Goal: Task Accomplishment & Management: Use online tool/utility

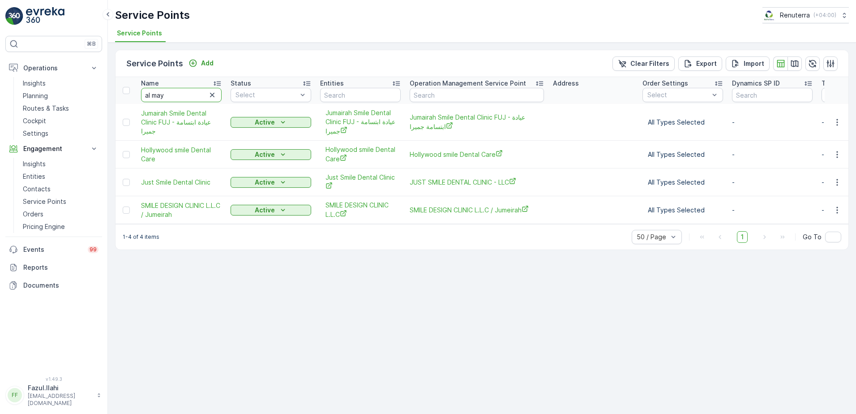
type input "al maya"
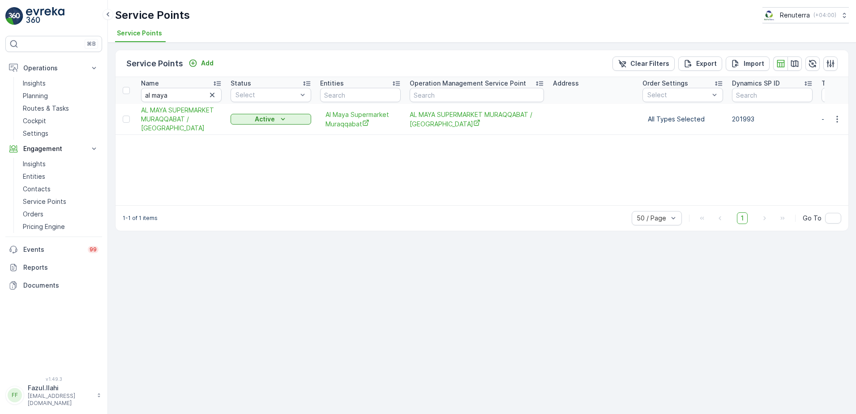
click at [837, 124] on td at bounding box center [837, 119] width 24 height 31
click at [835, 117] on icon "button" at bounding box center [837, 119] width 9 height 9
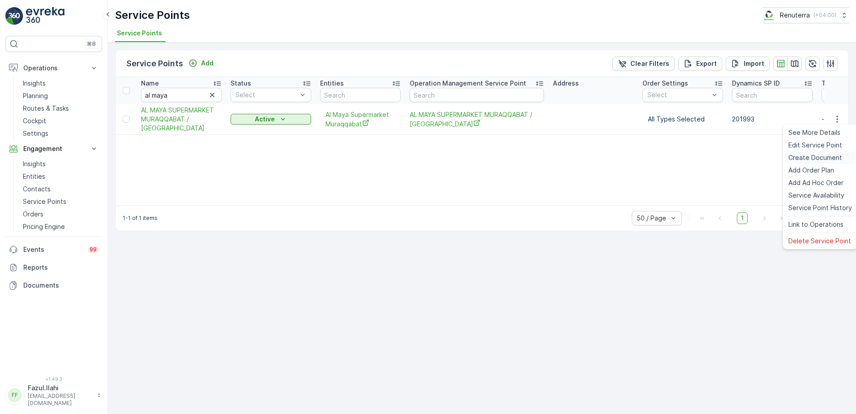
click at [802, 160] on span "Create Document" at bounding box center [816, 157] width 54 height 9
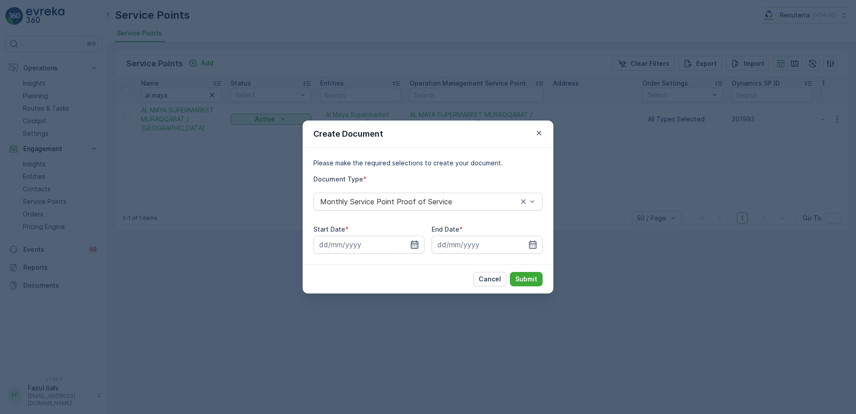
click at [414, 248] on icon "button" at bounding box center [414, 244] width 9 height 9
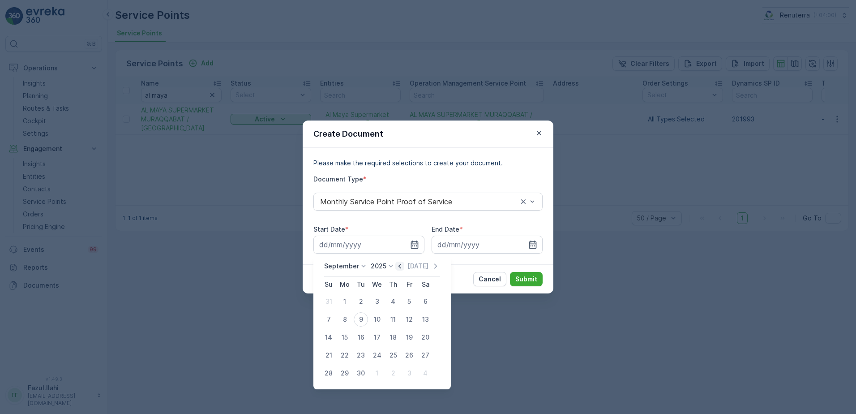
click at [399, 267] on icon "button" at bounding box center [400, 265] width 3 height 5
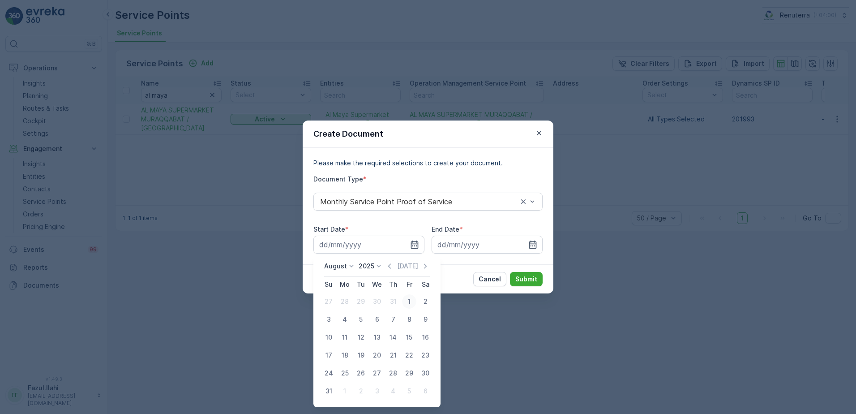
click at [408, 301] on div "1" at bounding box center [409, 301] width 14 height 14
type input "01.08.2025"
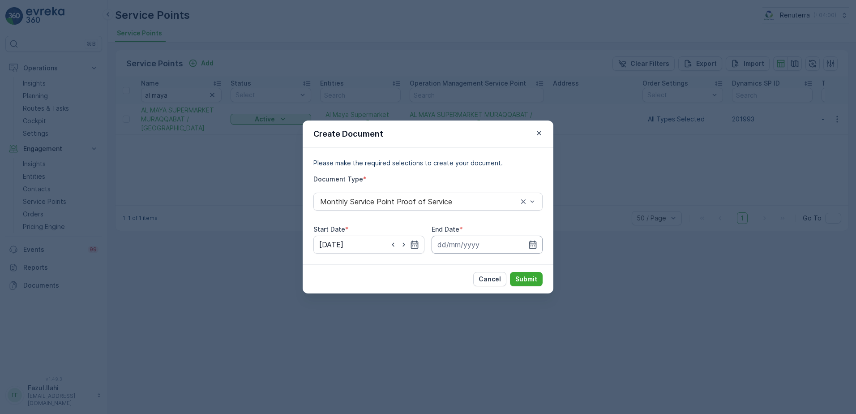
click at [538, 242] on input at bounding box center [487, 245] width 111 height 18
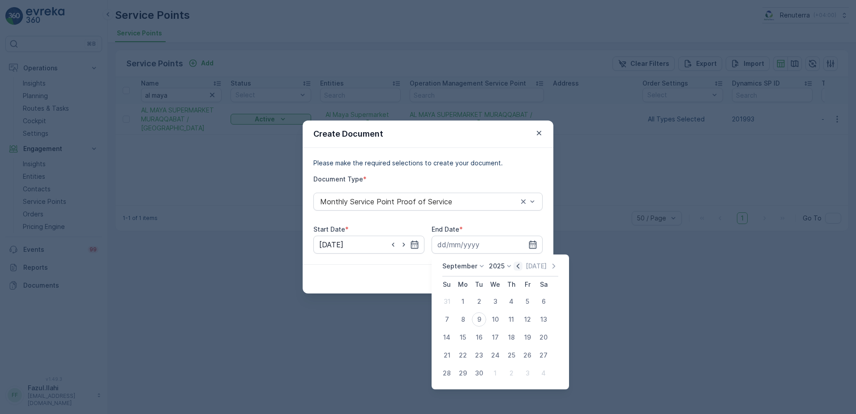
click at [514, 268] on icon "button" at bounding box center [518, 265] width 9 height 9
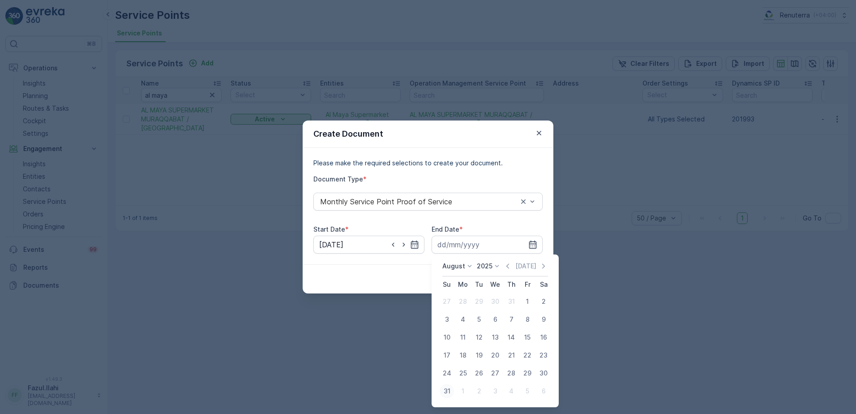
click at [446, 390] on div "31" at bounding box center [447, 391] width 14 height 14
type input "31.08.2025"
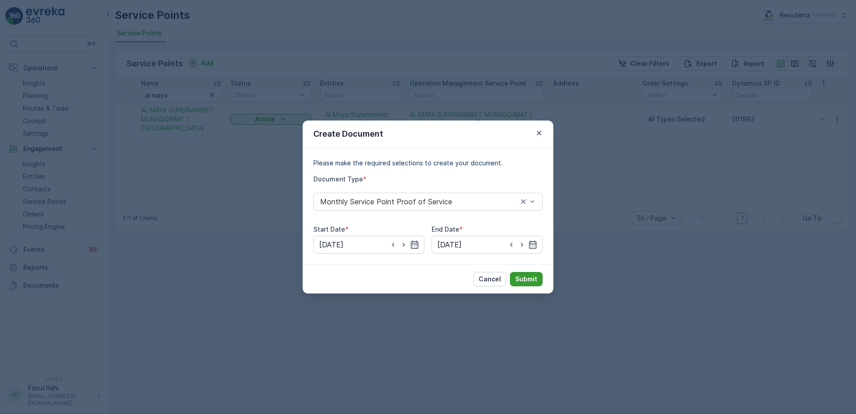
click at [526, 278] on p "Submit" at bounding box center [526, 278] width 22 height 9
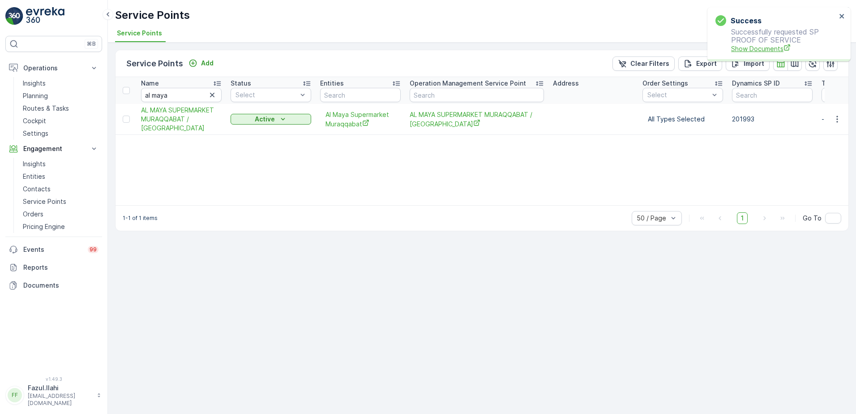
click at [746, 48] on span "Show Documents" at bounding box center [783, 48] width 105 height 9
click at [206, 89] on input "al maya" at bounding box center [181, 95] width 81 height 14
click at [194, 96] on input "al maya" at bounding box center [181, 95] width 81 height 14
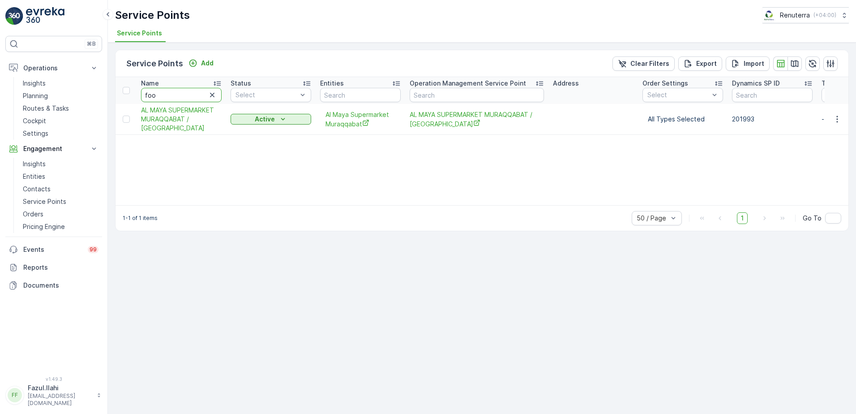
type input "food"
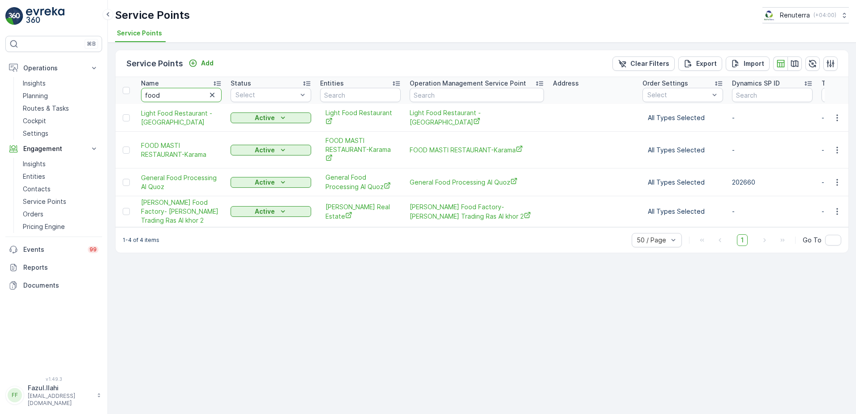
click at [163, 100] on input "food" at bounding box center [181, 95] width 81 height 14
type input "ge"
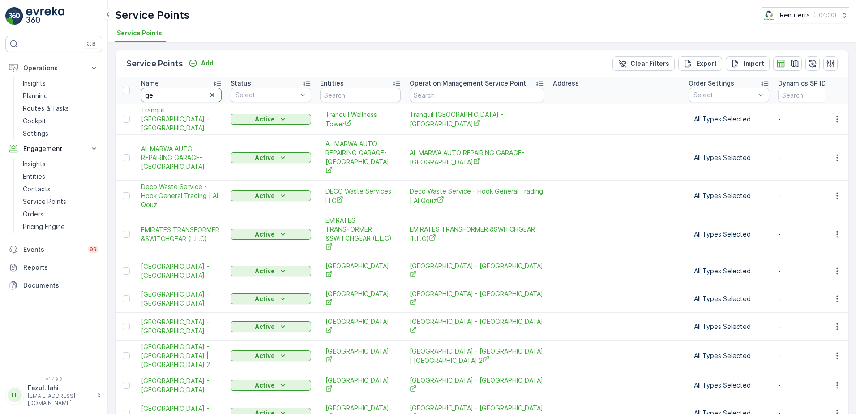
type input "gen"
click at [163, 100] on input "gen" at bounding box center [181, 95] width 81 height 14
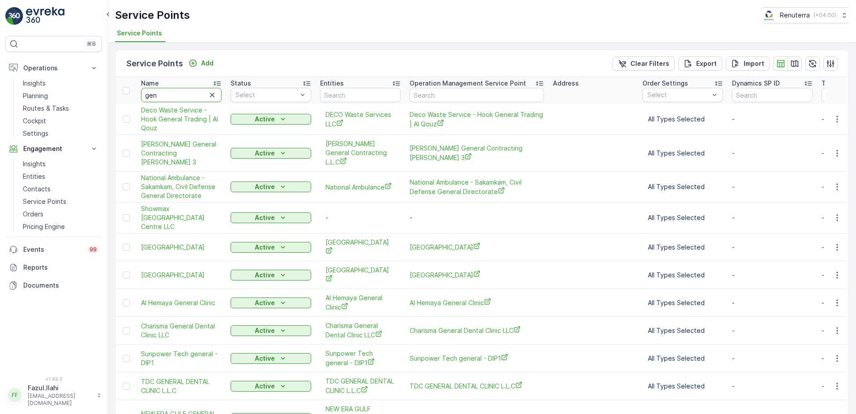
click at [163, 100] on input "gen" at bounding box center [181, 95] width 81 height 14
type input "genera"
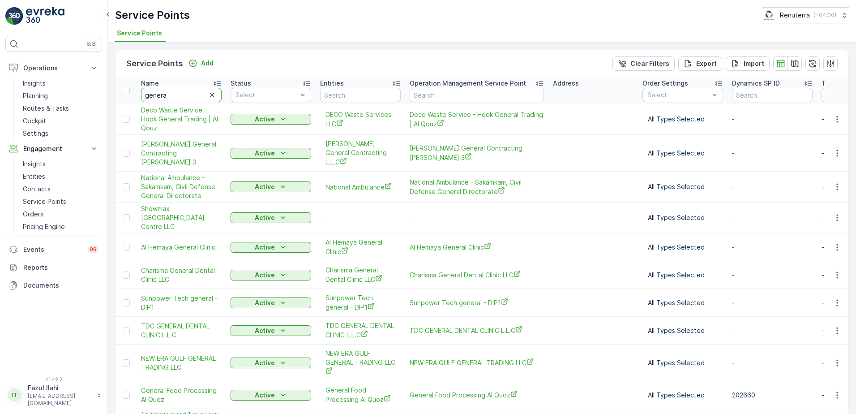
click at [178, 99] on input "genera" at bounding box center [181, 95] width 81 height 14
type input "general"
click at [183, 94] on input "general" at bounding box center [181, 95] width 81 height 14
type input "general"
click at [191, 93] on input "general" at bounding box center [181, 95] width 81 height 14
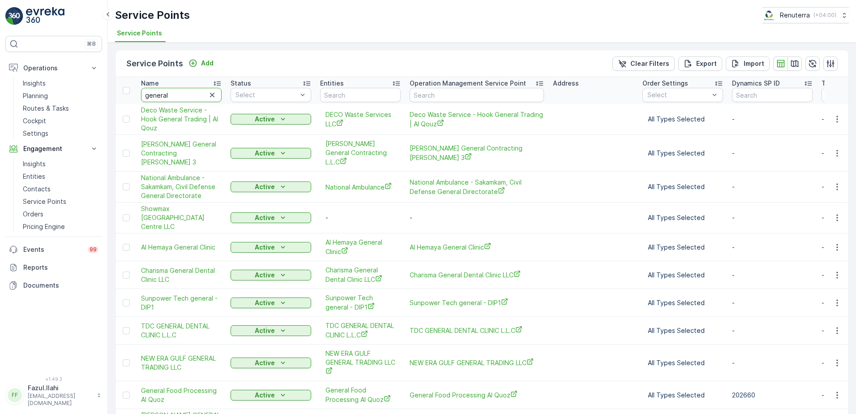
type input "general f"
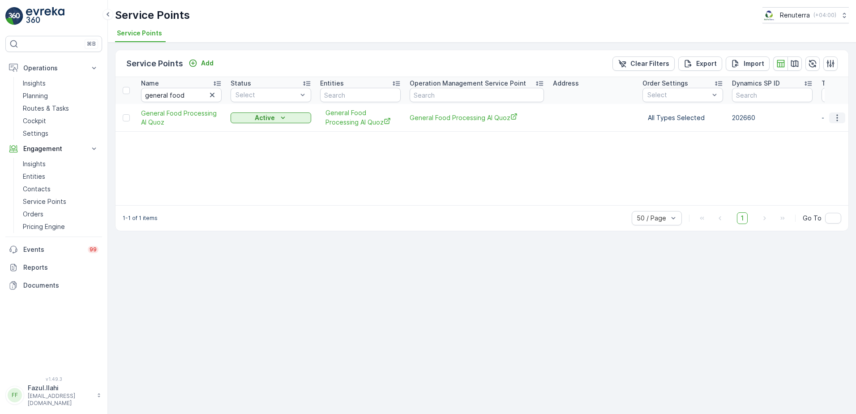
click at [835, 115] on icon "button" at bounding box center [837, 117] width 9 height 9
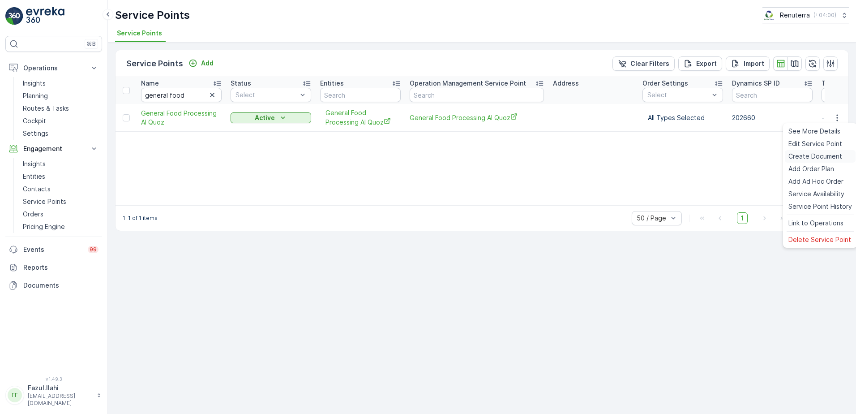
click at [806, 155] on span "Create Document" at bounding box center [816, 156] width 54 height 9
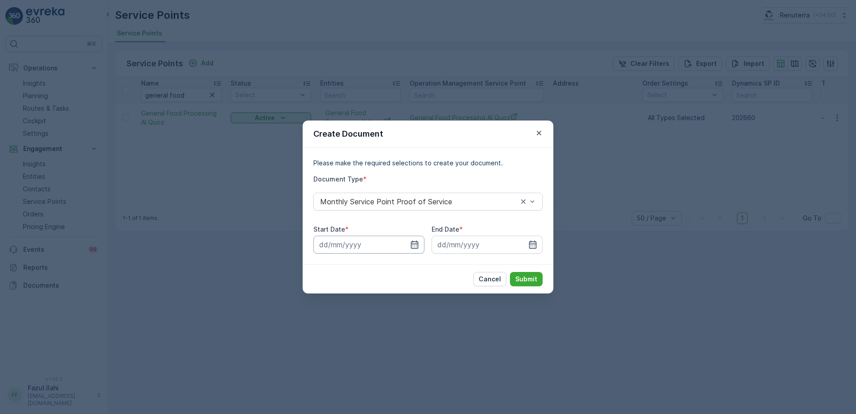
click at [406, 246] on input at bounding box center [368, 245] width 111 height 18
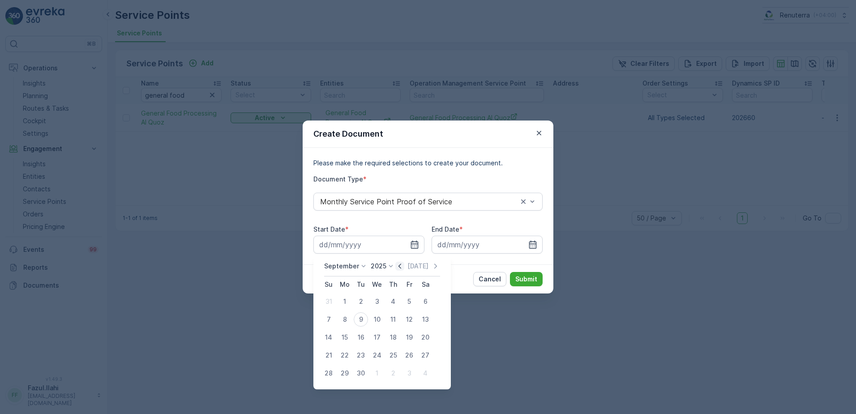
click at [399, 267] on icon "button" at bounding box center [400, 265] width 3 height 5
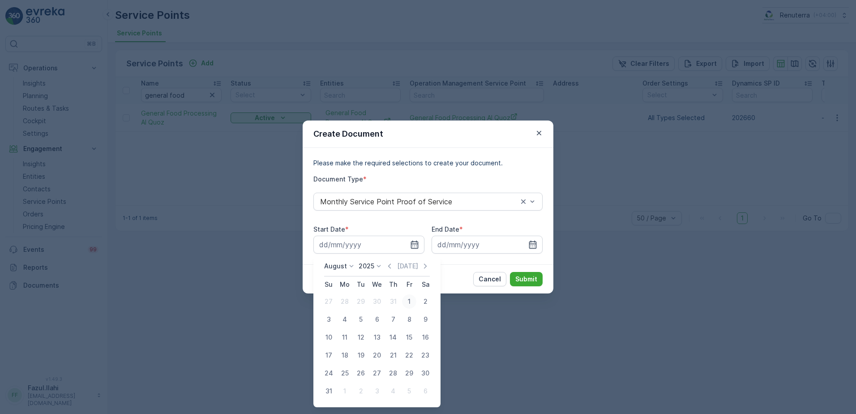
click at [402, 299] on div "1" at bounding box center [409, 301] width 14 height 14
type input "01.08.2025"
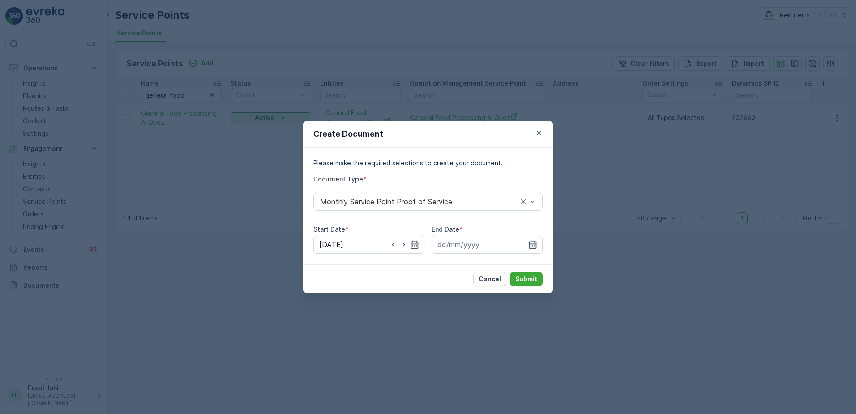
click at [537, 243] on icon "button" at bounding box center [532, 244] width 9 height 9
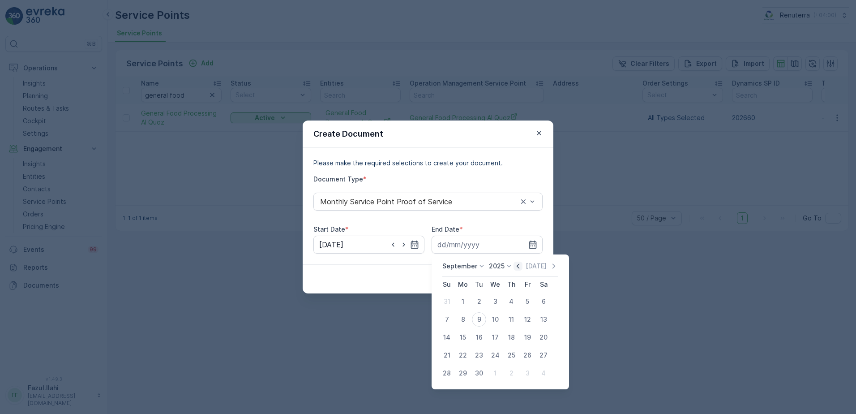
click at [518, 266] on icon "button" at bounding box center [518, 265] width 9 height 9
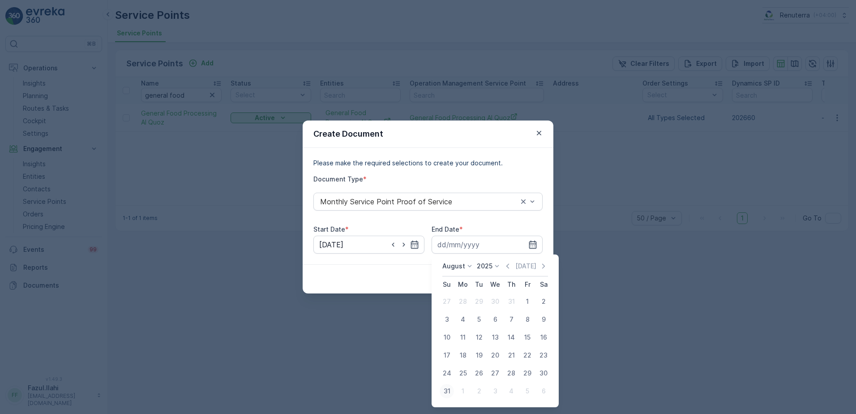
click at [446, 393] on div "31" at bounding box center [447, 391] width 14 height 14
type input "31.08.2025"
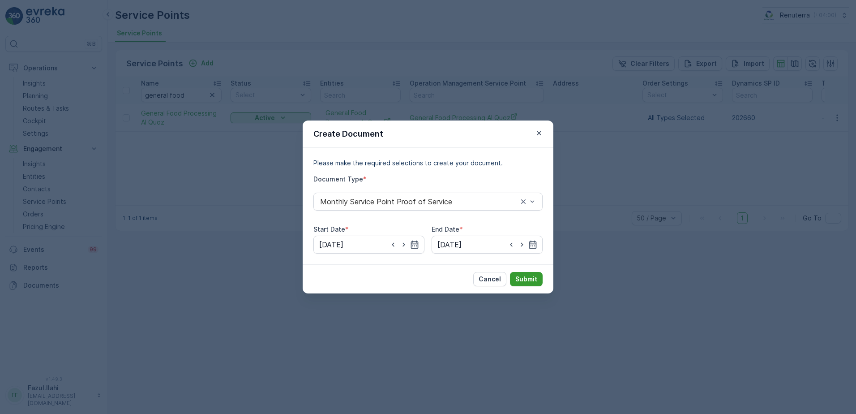
click at [534, 279] on p "Submit" at bounding box center [526, 278] width 22 height 9
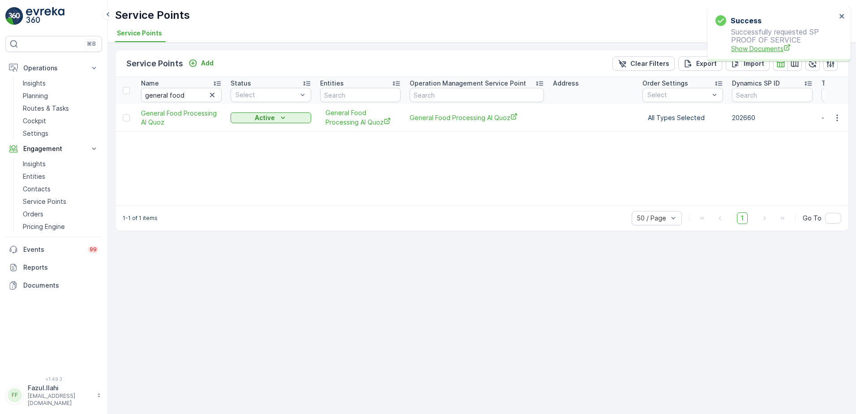
click at [757, 49] on span "Show Documents" at bounding box center [783, 48] width 105 height 9
click at [202, 92] on input "general food" at bounding box center [181, 95] width 81 height 14
type input "A"
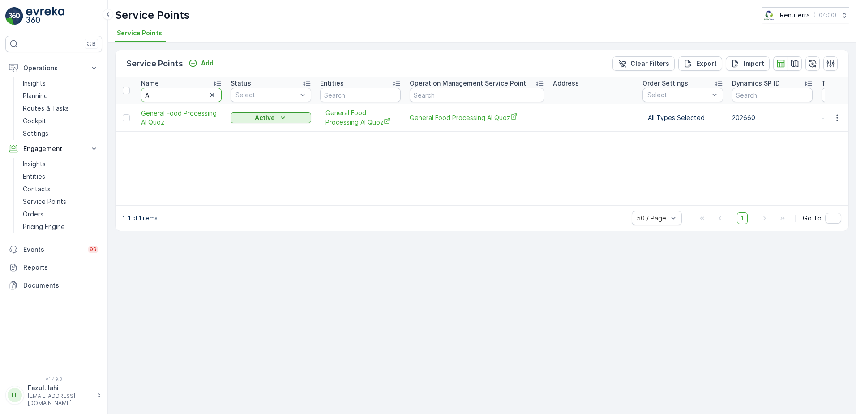
click at [202, 92] on input "A" at bounding box center [181, 95] width 81 height 14
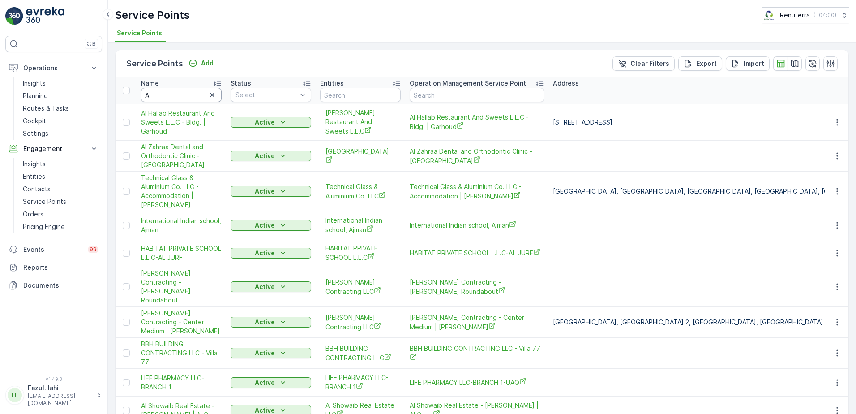
click at [175, 92] on input "A" at bounding box center [181, 95] width 81 height 14
type input "A Na"
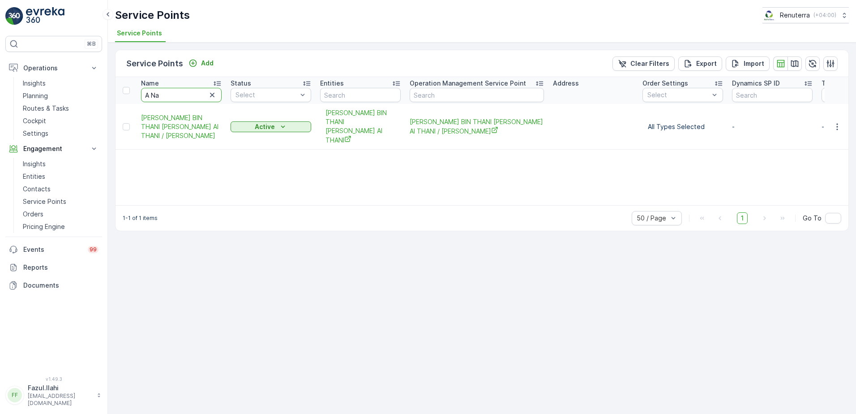
click at [180, 93] on input "A Na" at bounding box center [181, 95] width 81 height 14
type input "al naj"
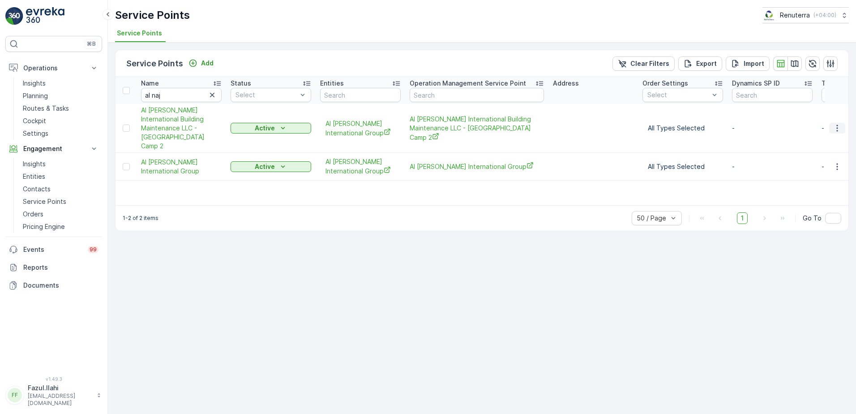
click at [837, 125] on icon "button" at bounding box center [836, 128] width 1 height 7
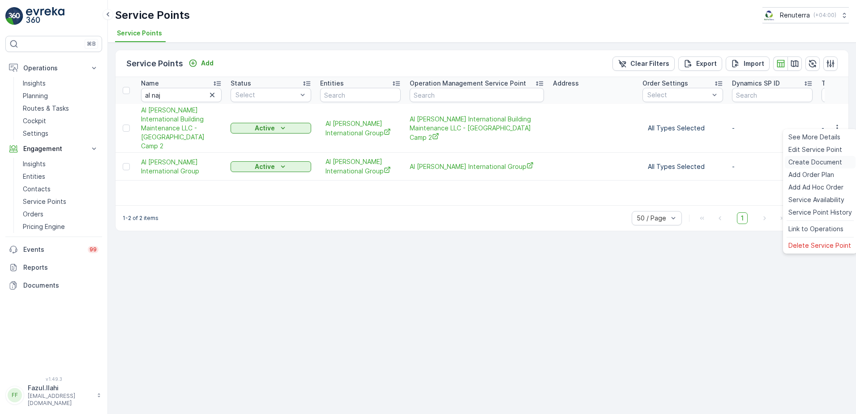
click at [820, 163] on span "Create Document" at bounding box center [816, 162] width 54 height 9
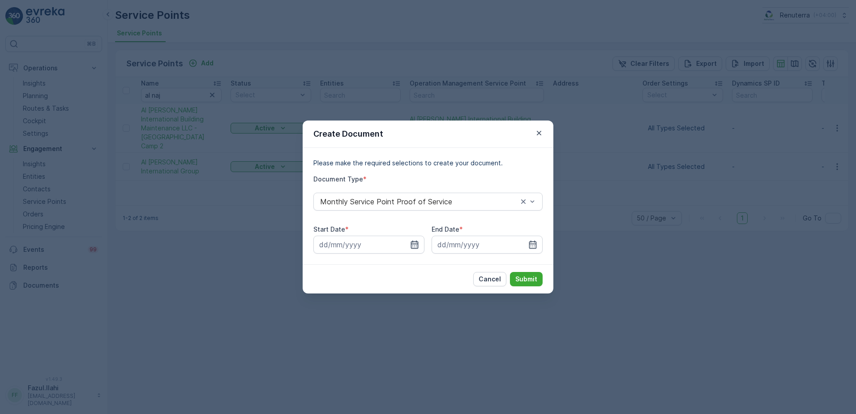
click at [413, 245] on icon "button" at bounding box center [415, 244] width 8 height 8
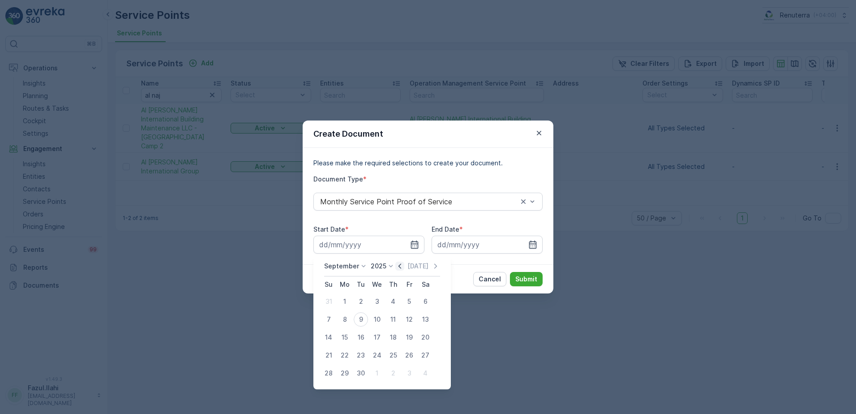
click at [398, 268] on icon "button" at bounding box center [399, 265] width 9 height 9
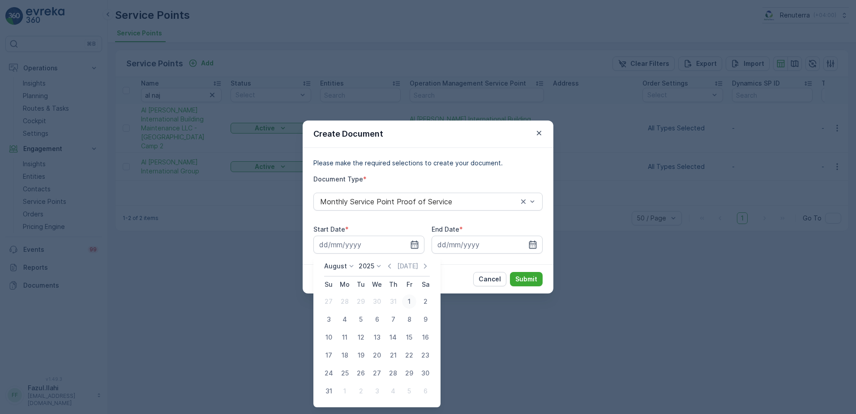
click at [403, 298] on div "1" at bounding box center [409, 301] width 14 height 14
type input "01.08.2025"
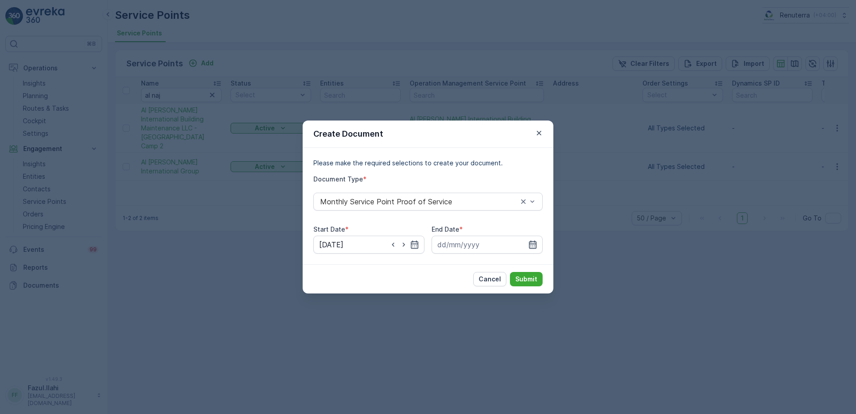
click at [532, 246] on icon "button" at bounding box center [532, 244] width 9 height 9
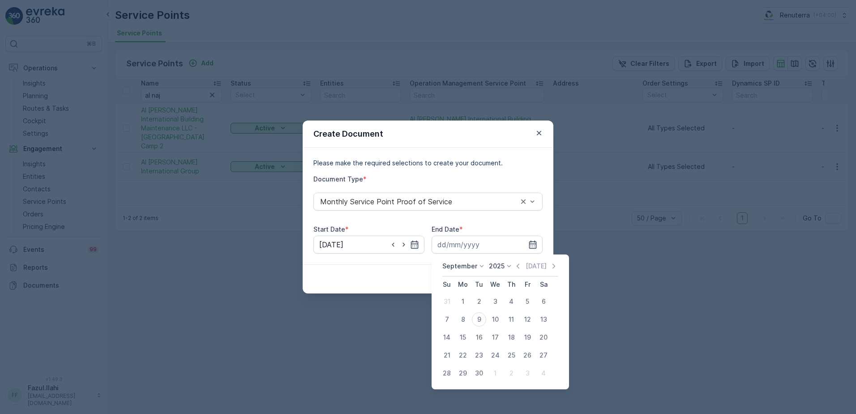
click at [512, 267] on icon at bounding box center [509, 265] width 9 height 9
click at [667, 280] on div "Create Document Please make the required selections to create your document. Do…" at bounding box center [428, 207] width 856 height 414
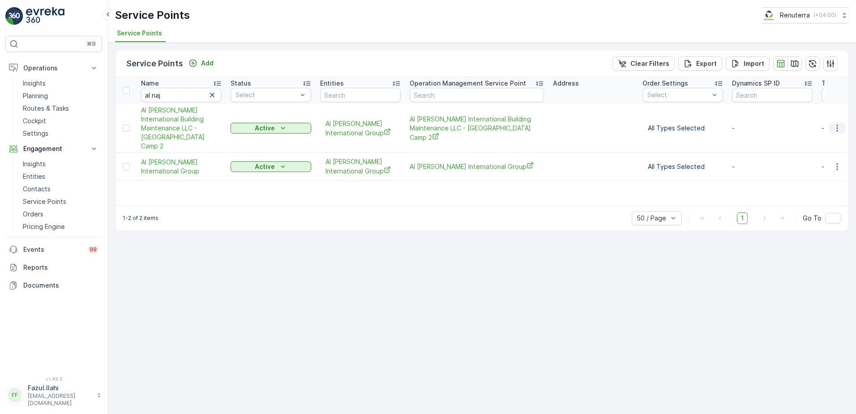
click at [838, 125] on icon "button" at bounding box center [836, 128] width 1 height 7
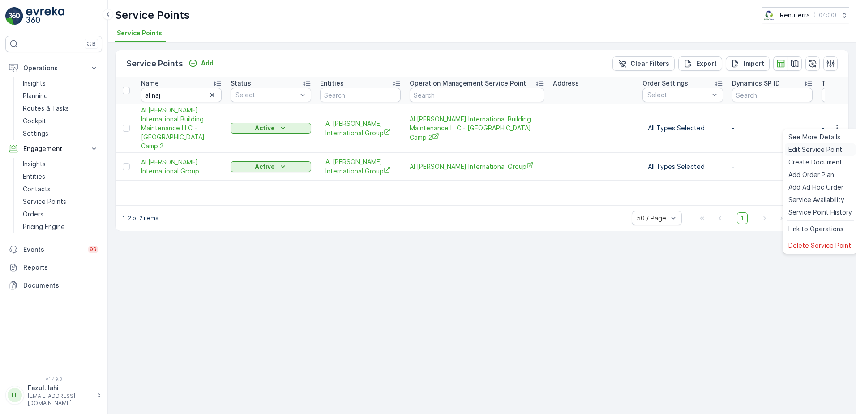
click at [808, 155] on div "Edit Service Point" at bounding box center [820, 149] width 71 height 13
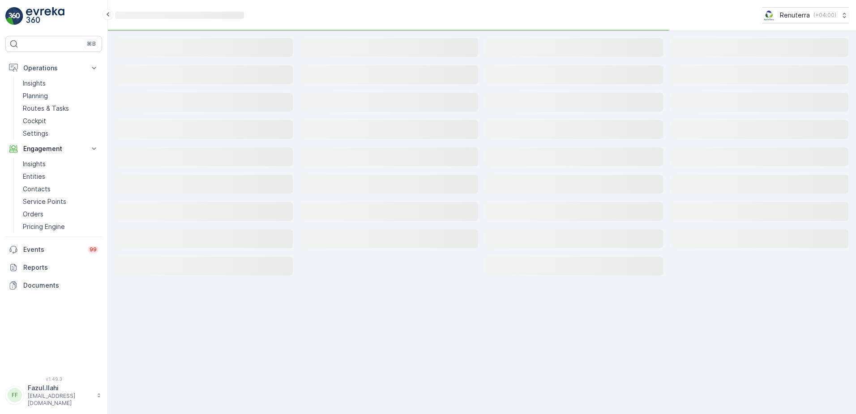
click at [814, 165] on rect at bounding box center [760, 156] width 178 height 19
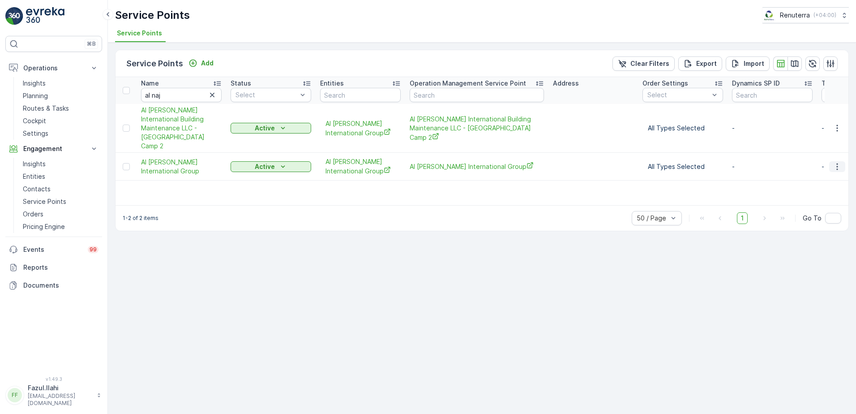
click at [839, 162] on icon "button" at bounding box center [837, 166] width 9 height 9
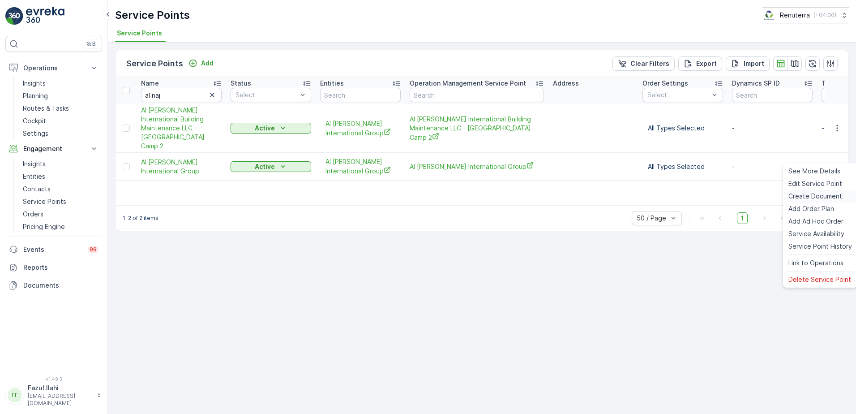
click at [810, 198] on span "Create Document" at bounding box center [816, 196] width 54 height 9
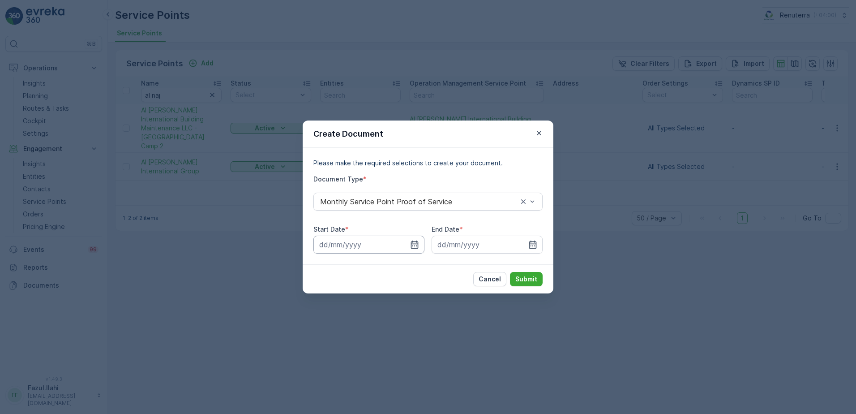
click at [419, 242] on input at bounding box center [368, 245] width 111 height 18
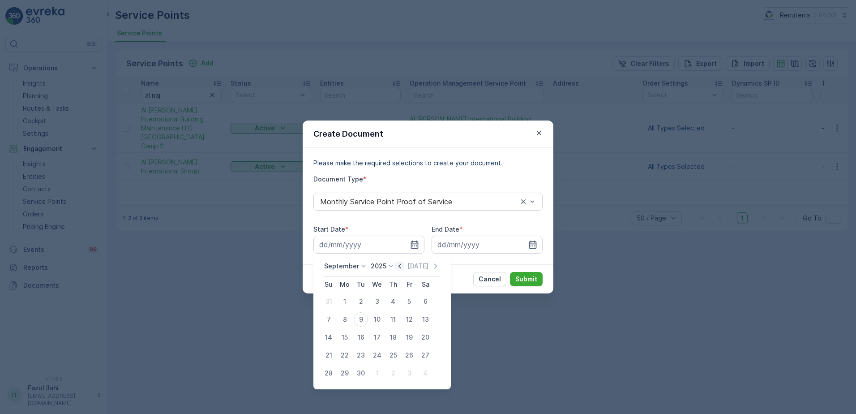
click at [399, 268] on icon "button" at bounding box center [400, 265] width 3 height 5
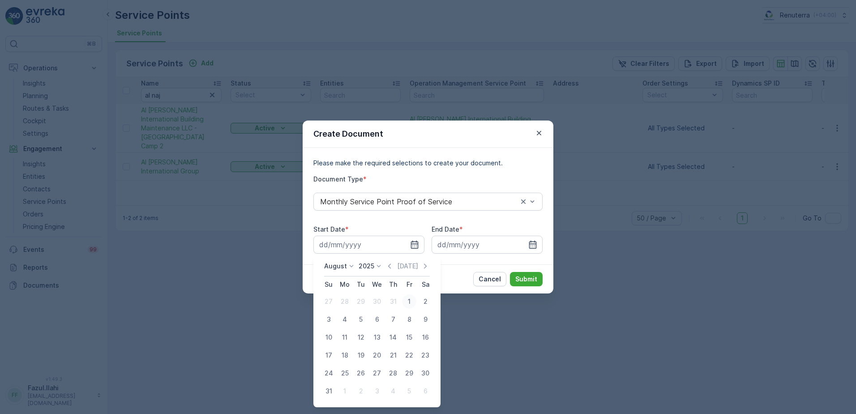
click at [407, 302] on div "1" at bounding box center [409, 301] width 14 height 14
type input "01.08.2025"
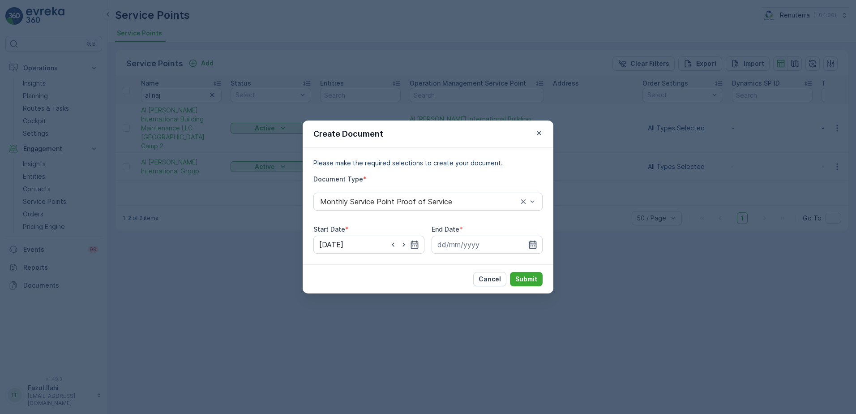
click at [535, 246] on icon "button" at bounding box center [532, 244] width 9 height 9
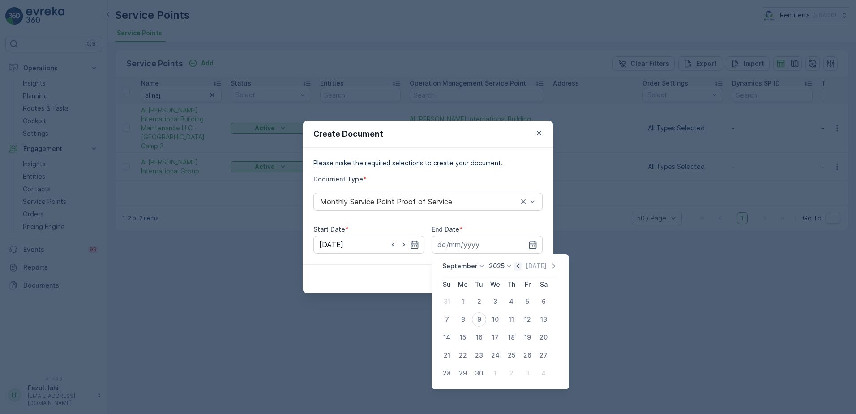
click at [517, 266] on icon "button" at bounding box center [518, 265] width 9 height 9
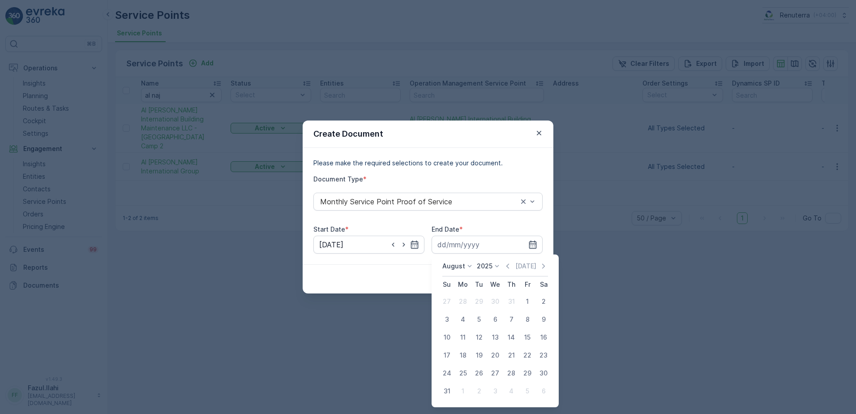
click at [447, 389] on div "31" at bounding box center [447, 391] width 14 height 14
type input "31.08.2025"
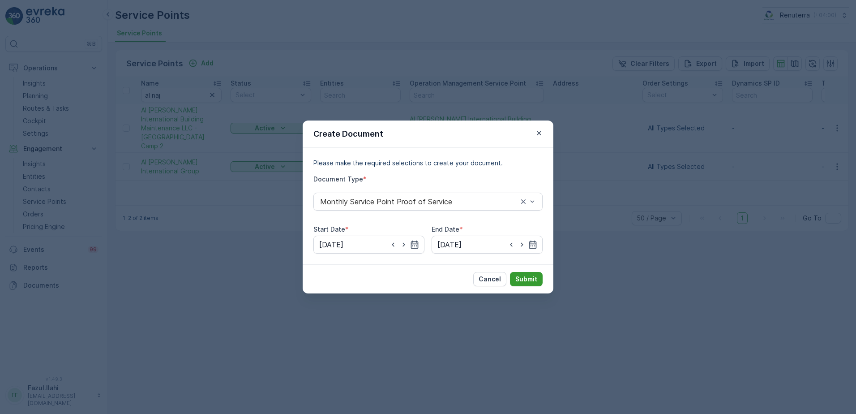
click at [528, 281] on p "Submit" at bounding box center [526, 278] width 22 height 9
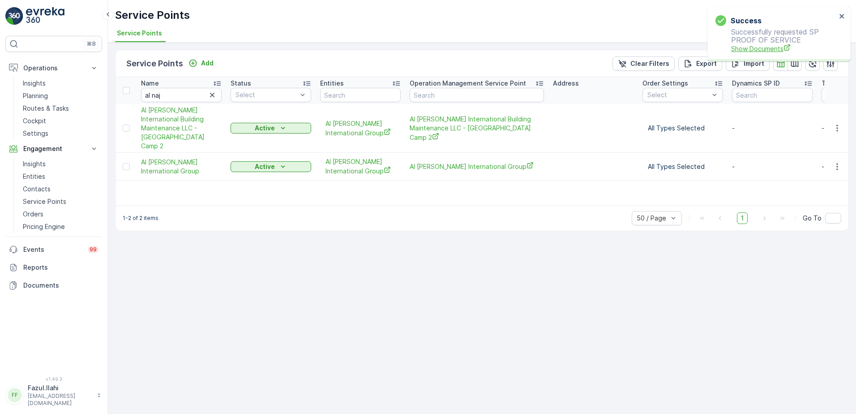
click at [759, 44] on span "Show Documents" at bounding box center [783, 48] width 105 height 9
click at [839, 124] on icon "button" at bounding box center [837, 128] width 9 height 9
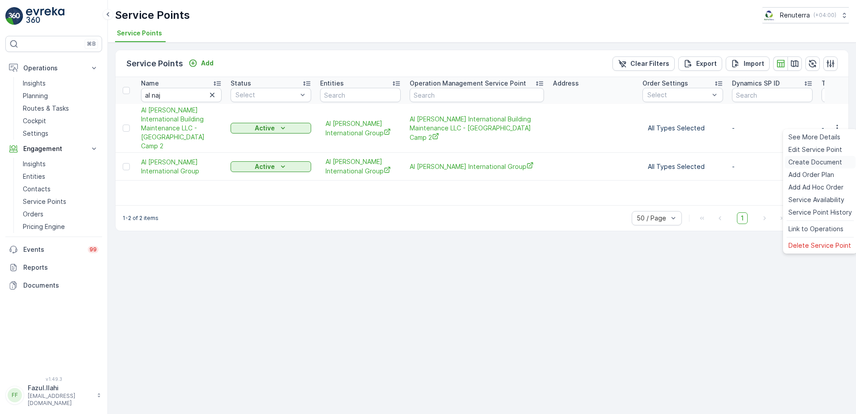
click at [819, 162] on span "Create Document" at bounding box center [816, 162] width 54 height 9
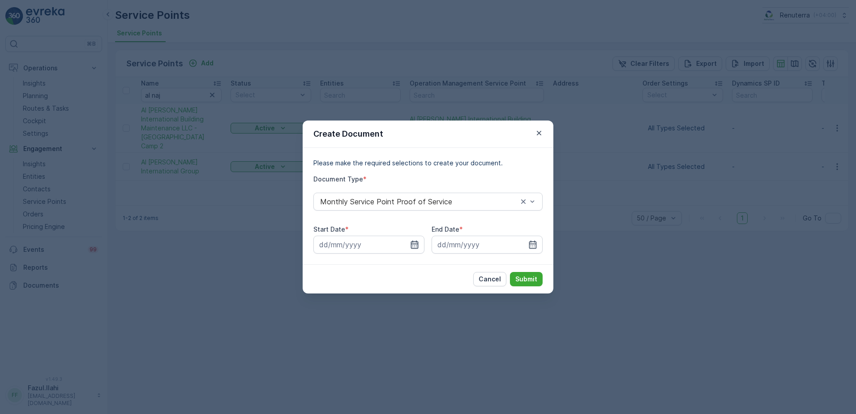
click at [418, 242] on icon "button" at bounding box center [415, 244] width 8 height 8
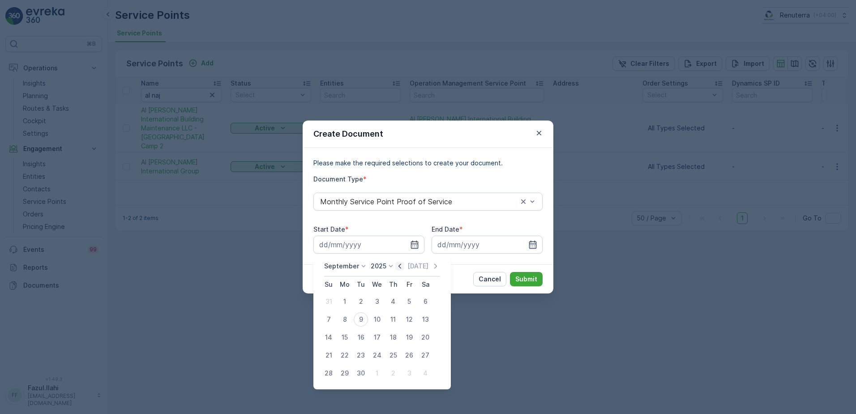
click at [399, 265] on icon "button" at bounding box center [399, 265] width 9 height 9
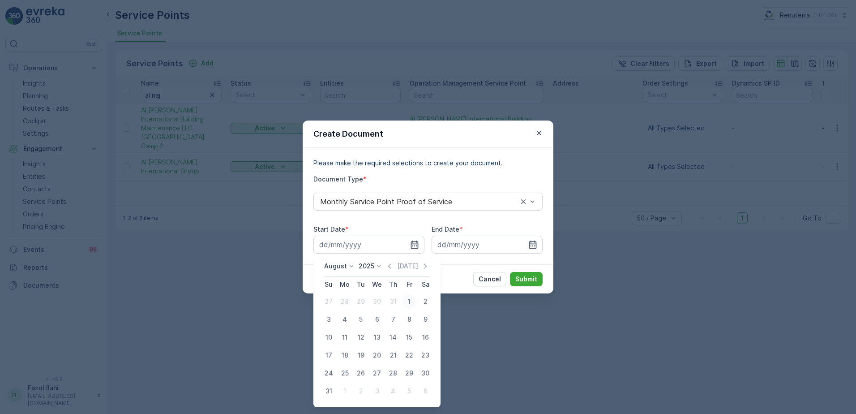
click at [404, 303] on div "1" at bounding box center [409, 301] width 14 height 14
type input "01.08.2025"
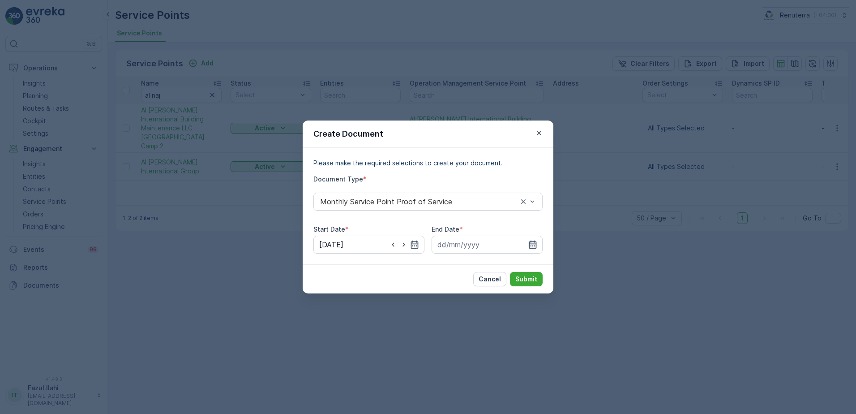
click at [536, 241] on icon "button" at bounding box center [532, 244] width 9 height 9
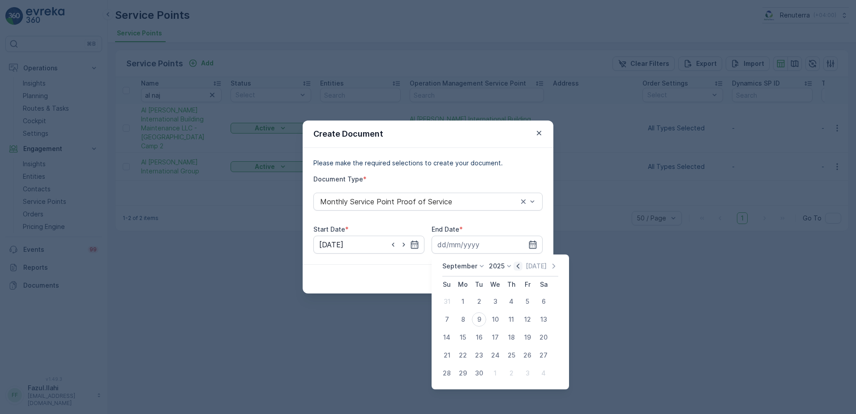
click at [517, 265] on icon "button" at bounding box center [518, 265] width 3 height 5
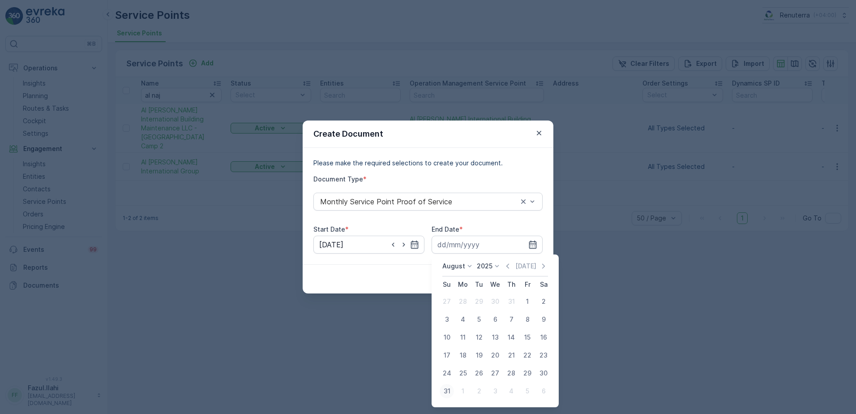
click at [442, 391] on div "31" at bounding box center [447, 391] width 14 height 14
type input "31.08.2025"
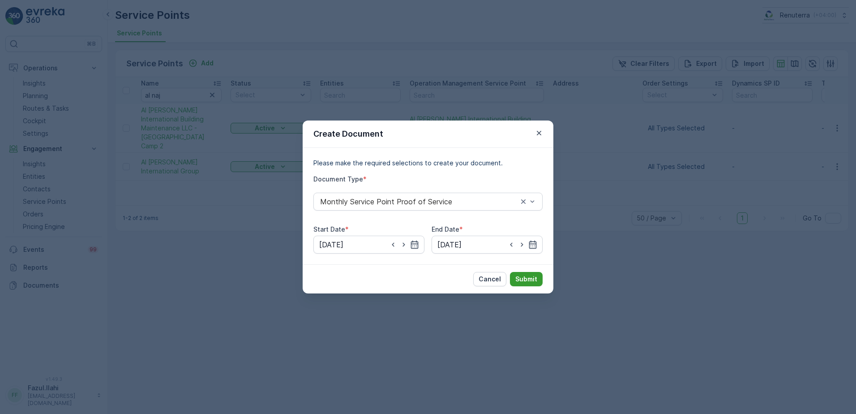
click at [527, 276] on p "Submit" at bounding box center [526, 278] width 22 height 9
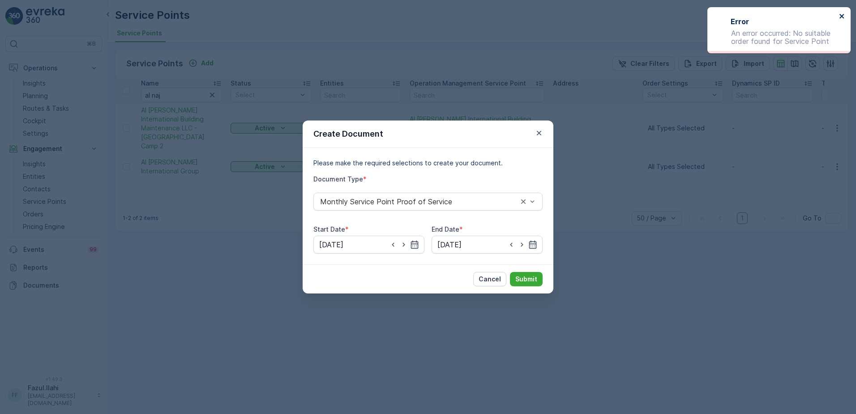
click at [840, 16] on icon "close" at bounding box center [842, 16] width 6 height 7
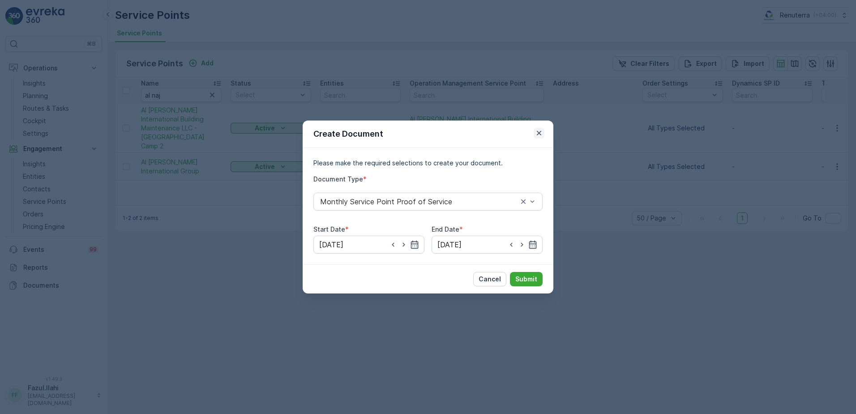
click at [540, 133] on icon "button" at bounding box center [539, 133] width 9 height 9
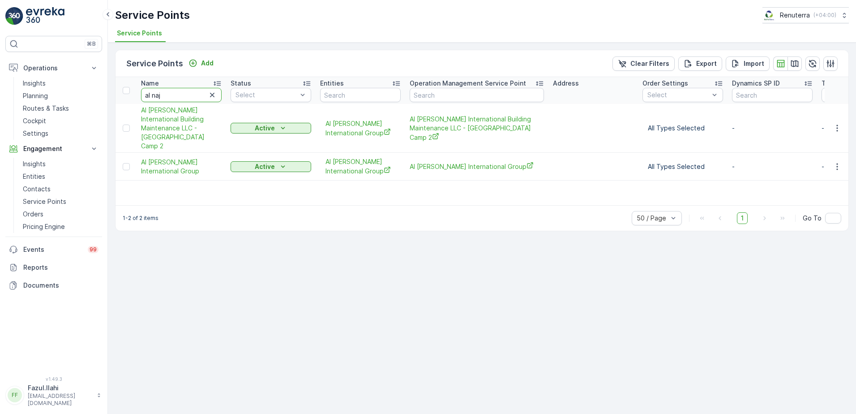
click at [186, 95] on input "al naj" at bounding box center [181, 95] width 81 height 14
type input "Al Ruchi"
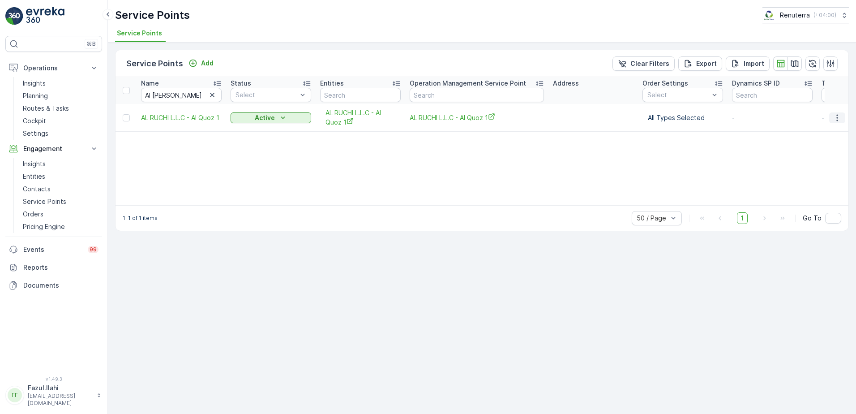
click at [836, 118] on icon "button" at bounding box center [837, 117] width 9 height 9
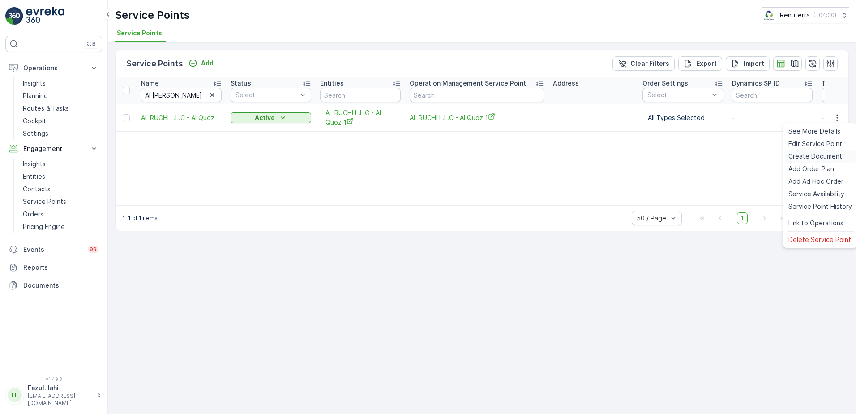
click at [802, 160] on span "Create Document" at bounding box center [816, 156] width 54 height 9
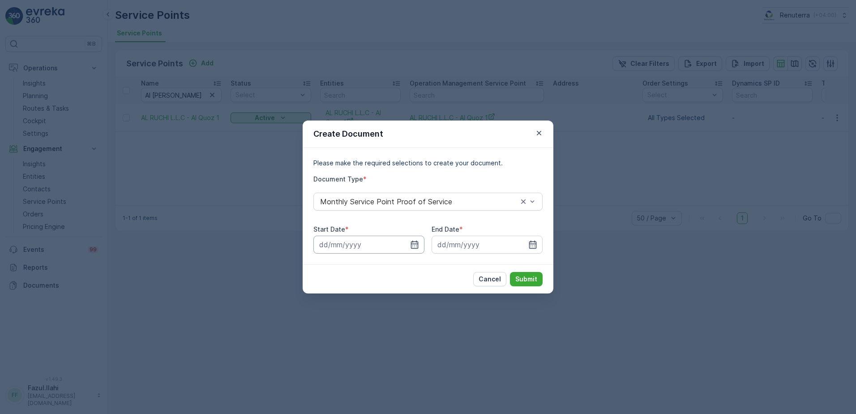
click at [409, 244] on input at bounding box center [368, 245] width 111 height 18
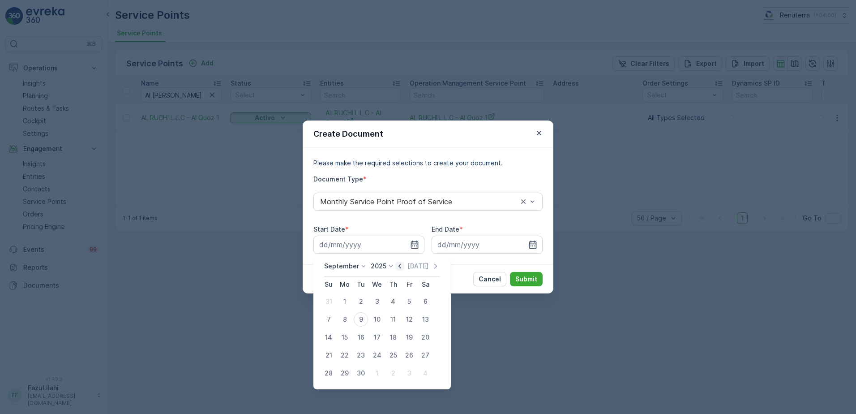
click at [396, 268] on icon "button" at bounding box center [399, 265] width 9 height 9
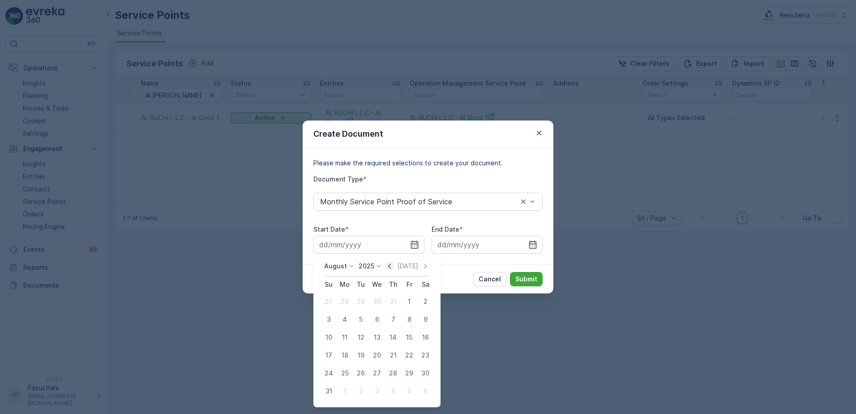
click at [391, 268] on icon "button" at bounding box center [389, 265] width 3 height 5
click at [360, 302] on div "1" at bounding box center [361, 301] width 14 height 14
type input "01.07.2025"
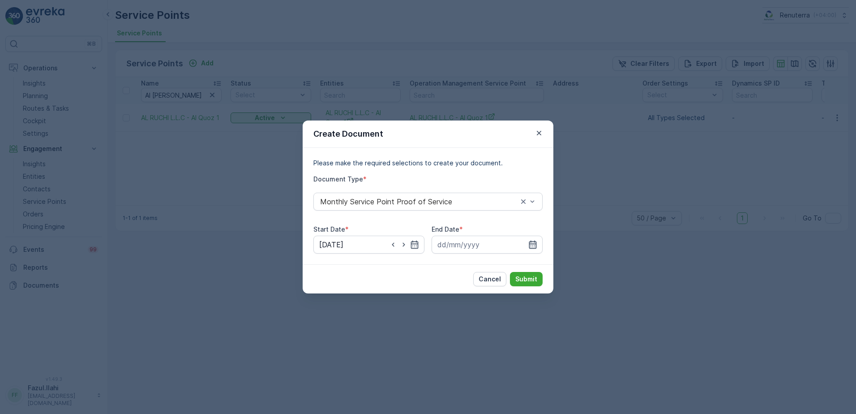
click at [532, 244] on icon "button" at bounding box center [532, 244] width 9 height 9
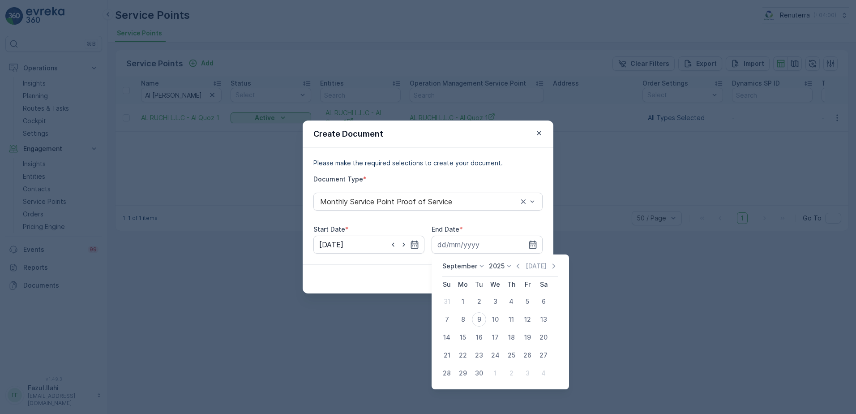
click at [517, 265] on icon "button" at bounding box center [518, 265] width 3 height 5
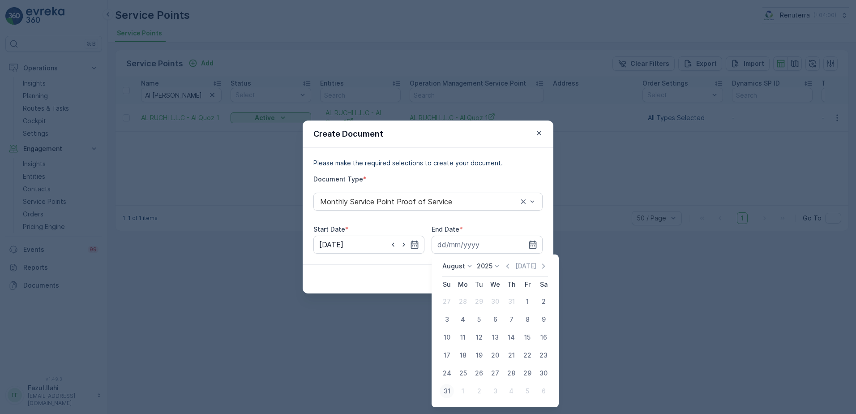
click at [448, 389] on div "31" at bounding box center [447, 391] width 14 height 14
type input "31.08.2025"
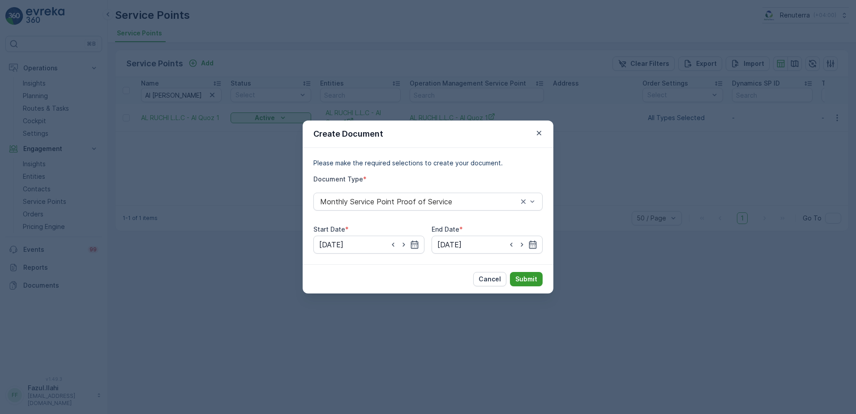
click at [531, 279] on p "Submit" at bounding box center [526, 278] width 22 height 9
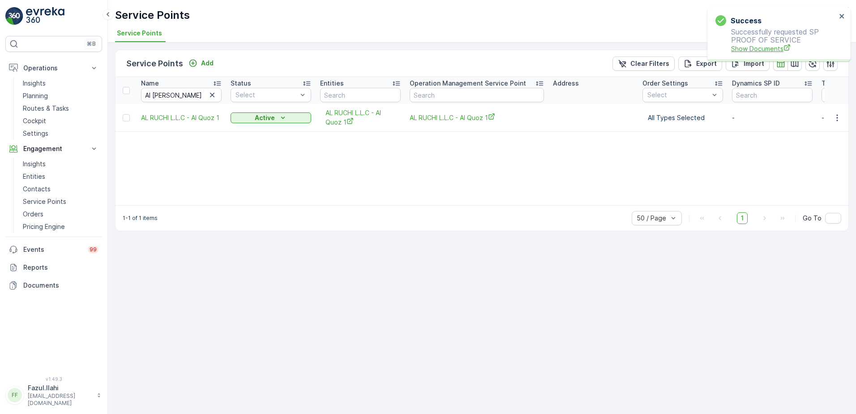
click at [759, 50] on span "Show Documents" at bounding box center [783, 48] width 105 height 9
click at [174, 95] on input "Al Ruchi" at bounding box center [181, 95] width 81 height 14
type input "cana"
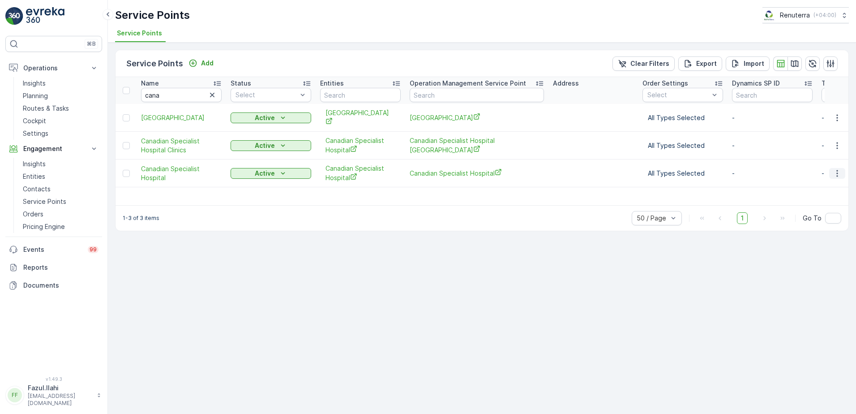
click at [835, 173] on icon "button" at bounding box center [837, 173] width 9 height 9
click at [801, 210] on span "Create Document" at bounding box center [816, 211] width 54 height 9
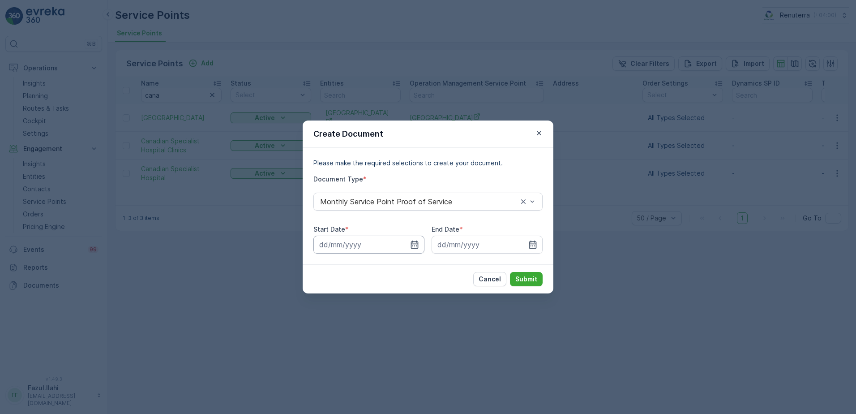
drag, startPoint x: 420, startPoint y: 240, endPoint x: 421, endPoint y: 249, distance: 9.9
click at [420, 239] on input at bounding box center [368, 245] width 111 height 18
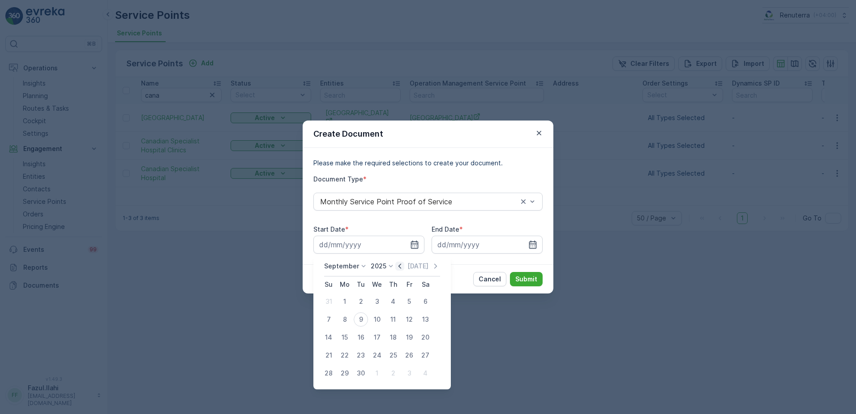
click at [399, 265] on icon "button" at bounding box center [400, 265] width 3 height 5
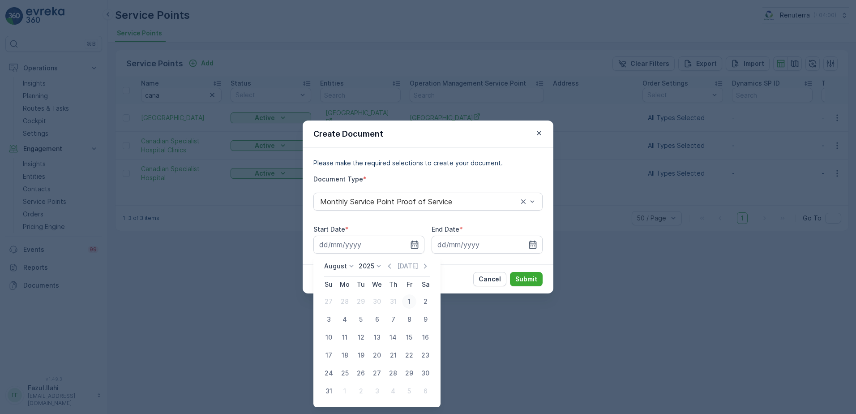
click at [409, 299] on div "1" at bounding box center [409, 301] width 14 height 14
type input "01.08.2025"
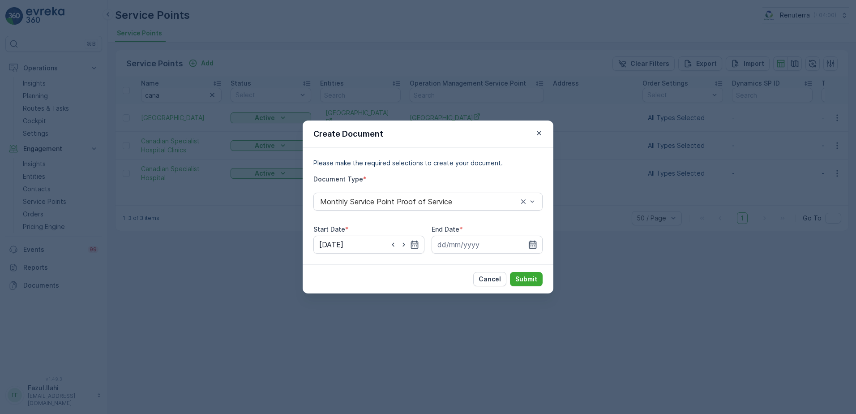
click at [531, 248] on icon "button" at bounding box center [532, 244] width 9 height 9
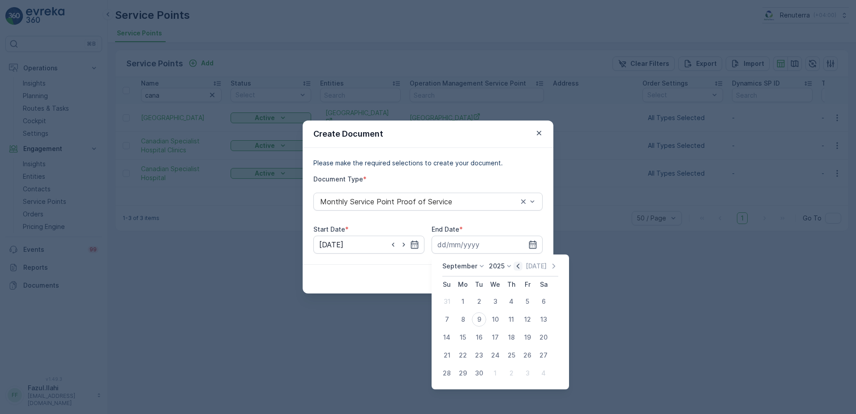
click at [515, 265] on icon "button" at bounding box center [518, 265] width 9 height 9
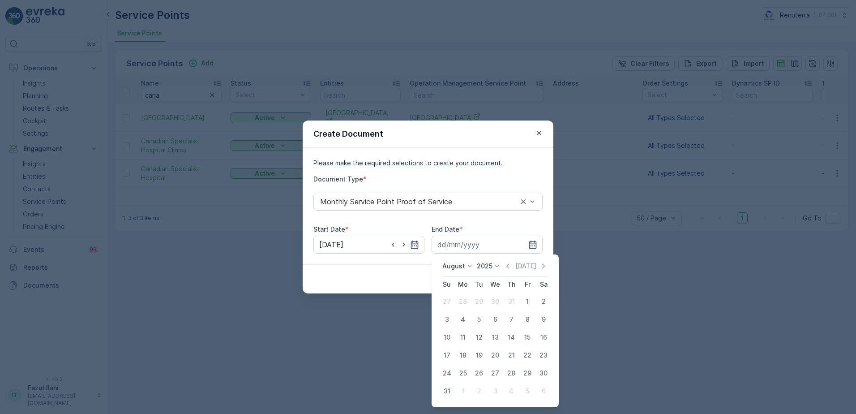
click at [441, 395] on div "31" at bounding box center [447, 391] width 14 height 14
type input "31.08.2025"
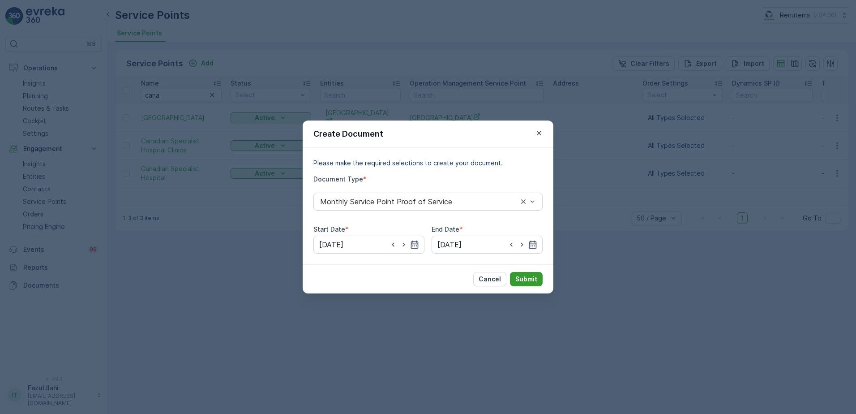
click at [523, 283] on p "Submit" at bounding box center [526, 278] width 22 height 9
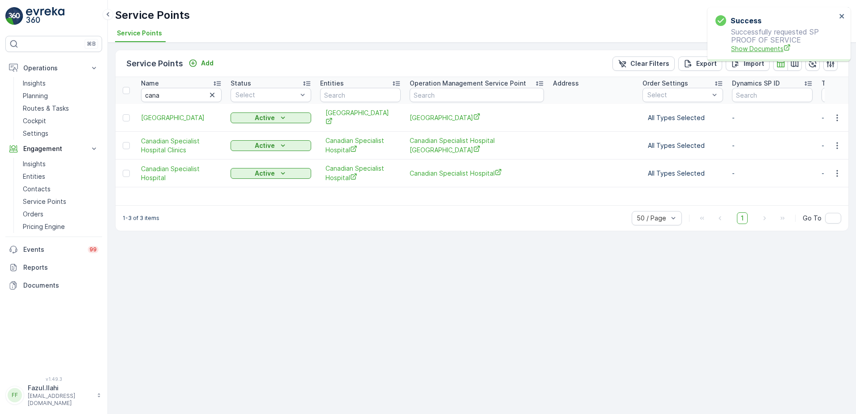
click at [739, 49] on span "Show Documents" at bounding box center [783, 48] width 105 height 9
click at [166, 96] on input "cana" at bounding box center [181, 95] width 81 height 14
type input "a;"
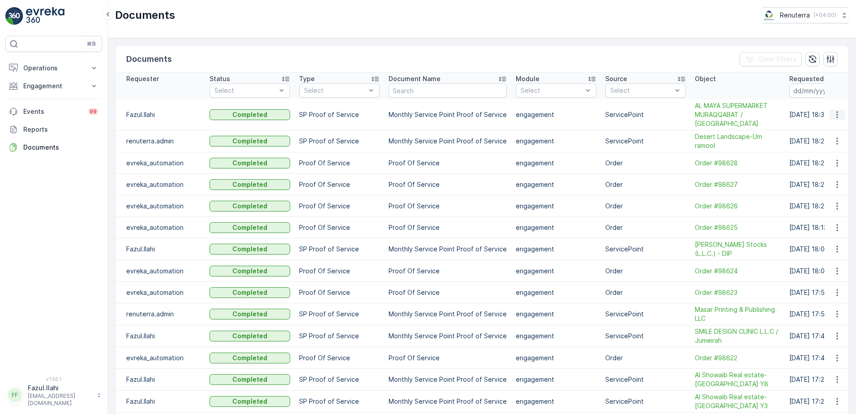
click at [836, 116] on icon "button" at bounding box center [837, 114] width 9 height 9
click at [825, 125] on span "See Details" at bounding box center [835, 128] width 34 height 9
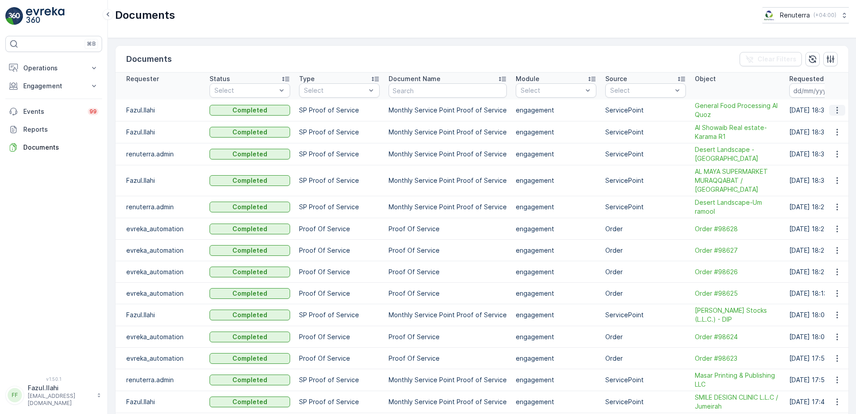
click at [833, 114] on icon "button" at bounding box center [837, 110] width 9 height 9
click at [828, 124] on span "See Details" at bounding box center [835, 123] width 34 height 9
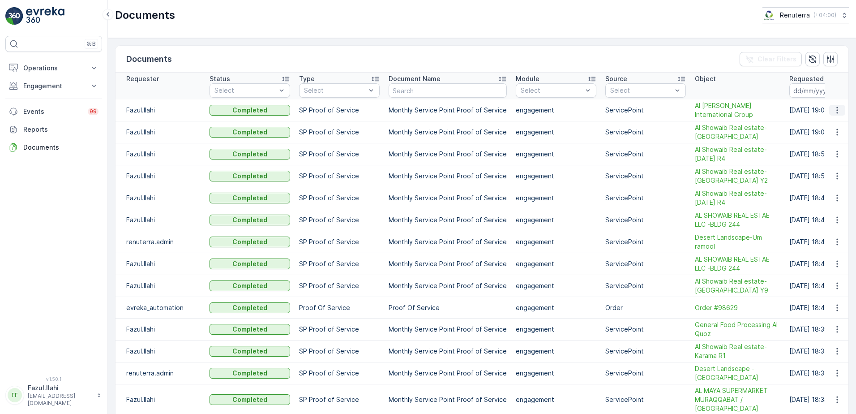
click at [836, 109] on icon "button" at bounding box center [837, 110] width 9 height 9
click at [822, 124] on span "See Details" at bounding box center [835, 123] width 34 height 9
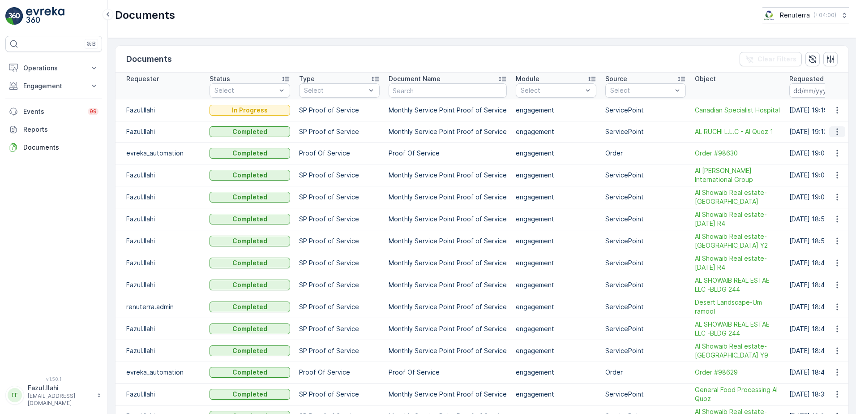
click at [829, 131] on button "button" at bounding box center [837, 131] width 16 height 11
click at [827, 146] on span "See Details" at bounding box center [835, 145] width 34 height 9
